Goal: Task Accomplishment & Management: Manage account settings

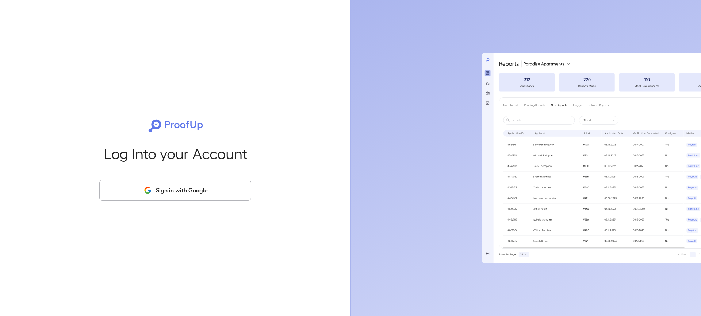
click at [188, 191] on button "Sign in with Google" at bounding box center [175, 190] width 152 height 21
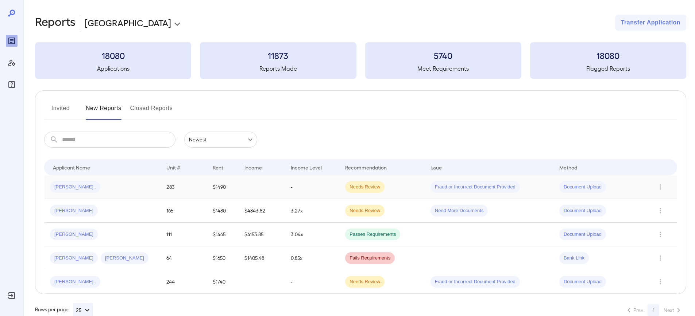
click at [77, 184] on span "[PERSON_NAME].." at bounding box center [75, 187] width 50 height 7
click at [62, 111] on button "Invited" at bounding box center [60, 112] width 33 height 18
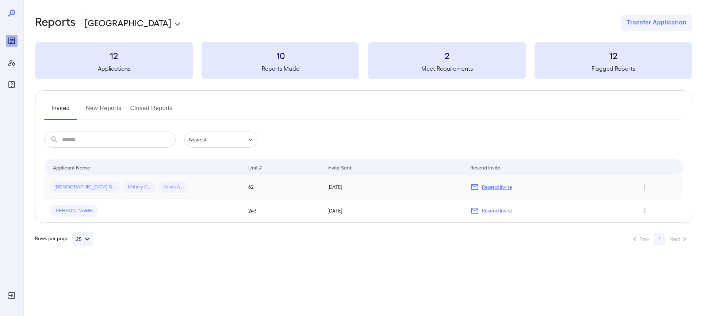
click at [213, 179] on td "[DEMOGRAPHIC_DATA] S... Maholy C... Jervis A..." at bounding box center [143, 188] width 198 height 24
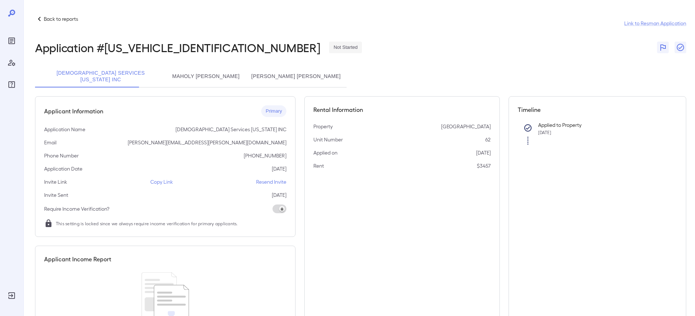
click at [276, 178] on p "Resend Invite" at bounding box center [271, 181] width 30 height 7
click at [51, 15] on p "Back to reports" at bounding box center [61, 18] width 34 height 7
